Goal: Transaction & Acquisition: Purchase product/service

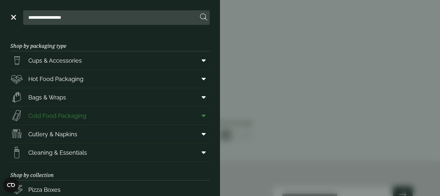
click at [73, 114] on span "Cold Food Packaging" at bounding box center [57, 115] width 58 height 9
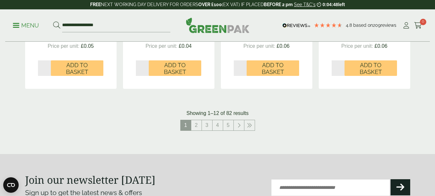
scroll to position [741, 0]
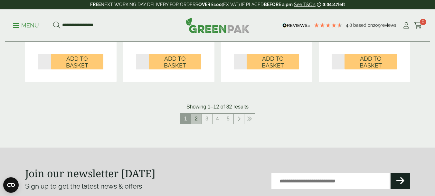
click at [197, 122] on link "2" at bounding box center [196, 118] width 10 height 10
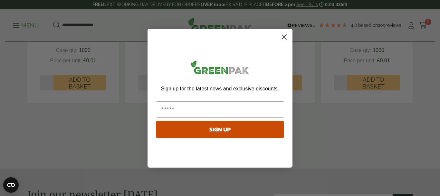
click at [282, 34] on icon "Close dialog" at bounding box center [284, 36] width 5 height 5
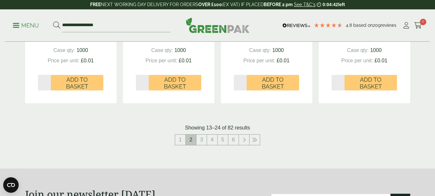
click at [191, 140] on span "2" at bounding box center [191, 139] width 10 height 10
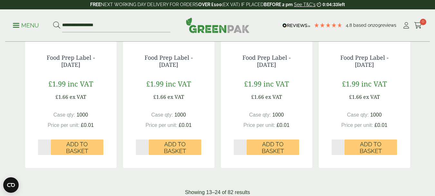
scroll to position [806, 0]
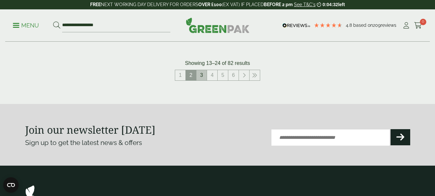
click at [203, 78] on link "3" at bounding box center [202, 75] width 10 height 10
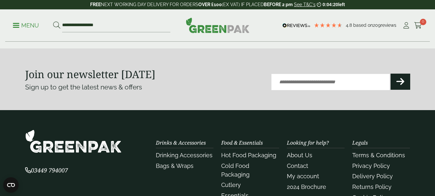
scroll to position [709, 0]
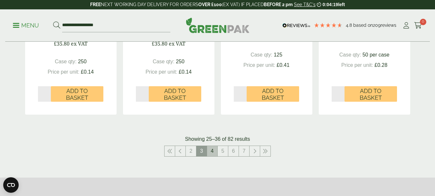
click at [211, 151] on link "4" at bounding box center [212, 151] width 10 height 10
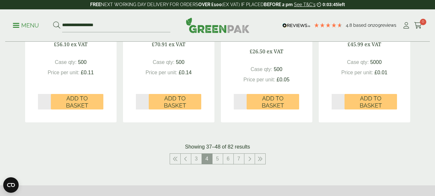
scroll to position [774, 0]
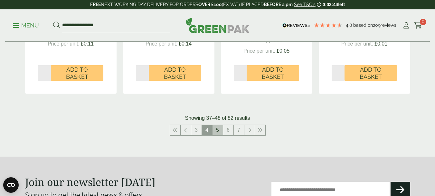
click at [216, 132] on link "5" at bounding box center [218, 130] width 10 height 10
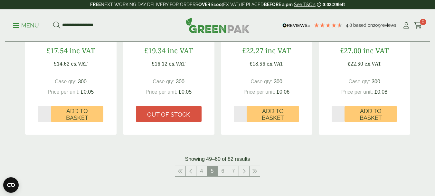
scroll to position [741, 0]
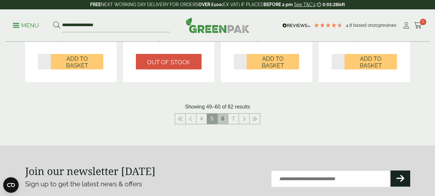
click at [222, 120] on link "6" at bounding box center [223, 118] width 10 height 10
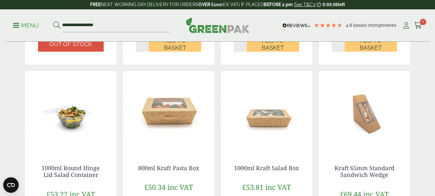
scroll to position [580, 0]
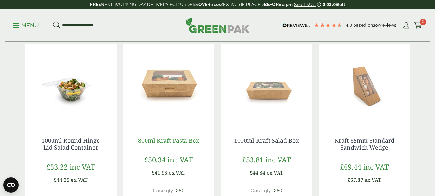
click at [174, 139] on link "800ml Kraft Pasta Box" at bounding box center [168, 140] width 61 height 8
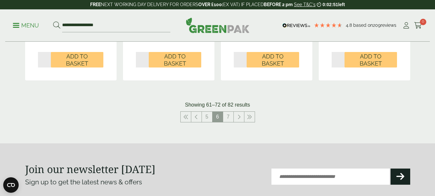
scroll to position [741, 0]
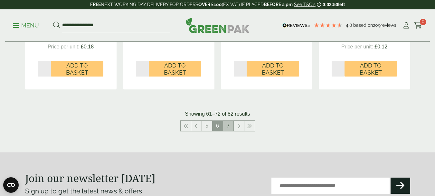
click at [227, 125] on link "7" at bounding box center [228, 126] width 10 height 10
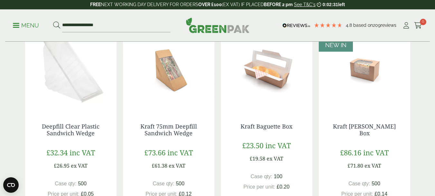
scroll to position [161, 0]
